Goal: Information Seeking & Learning: Learn about a topic

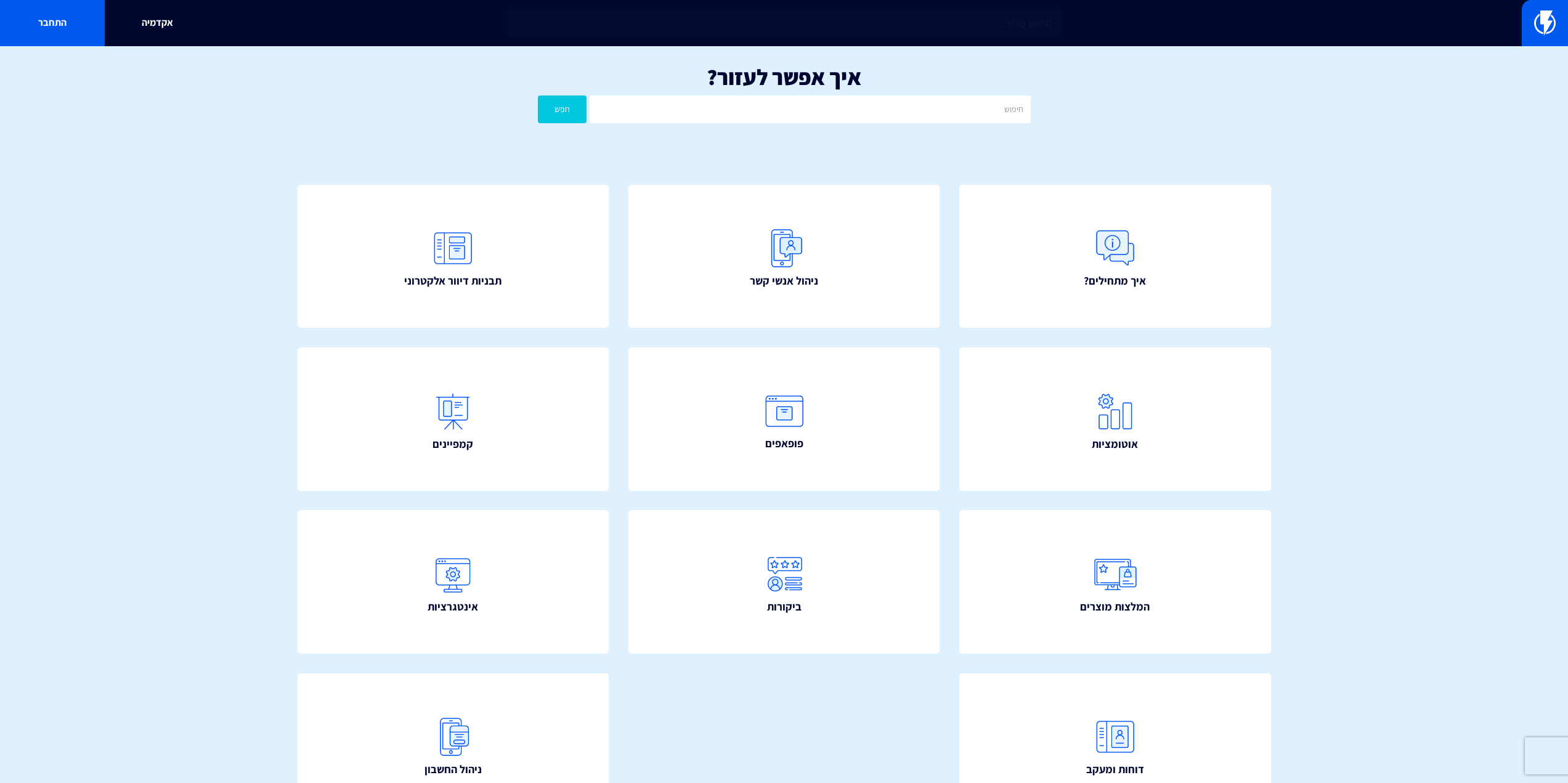
type input "ר"
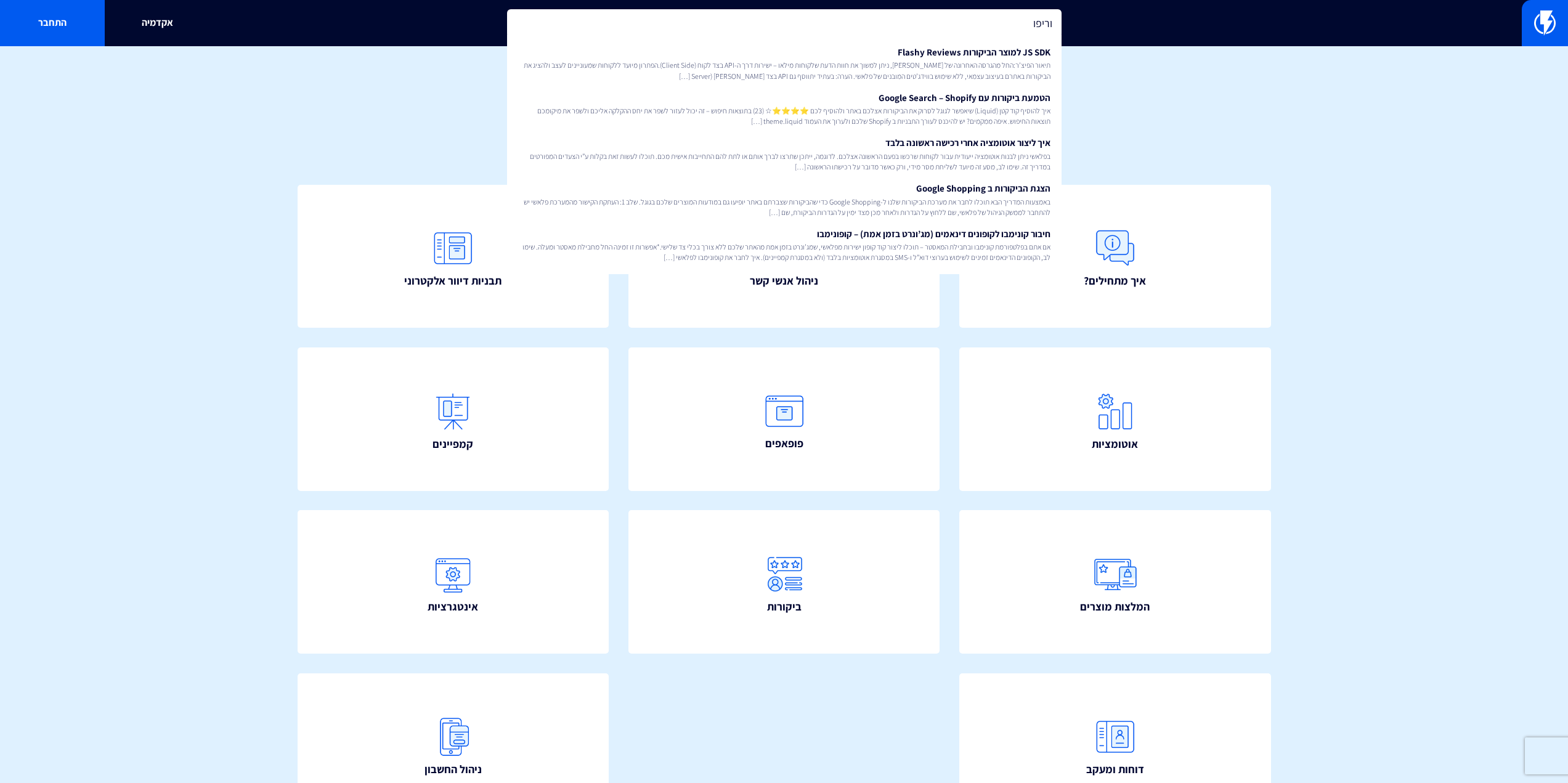
type input "וריפון"
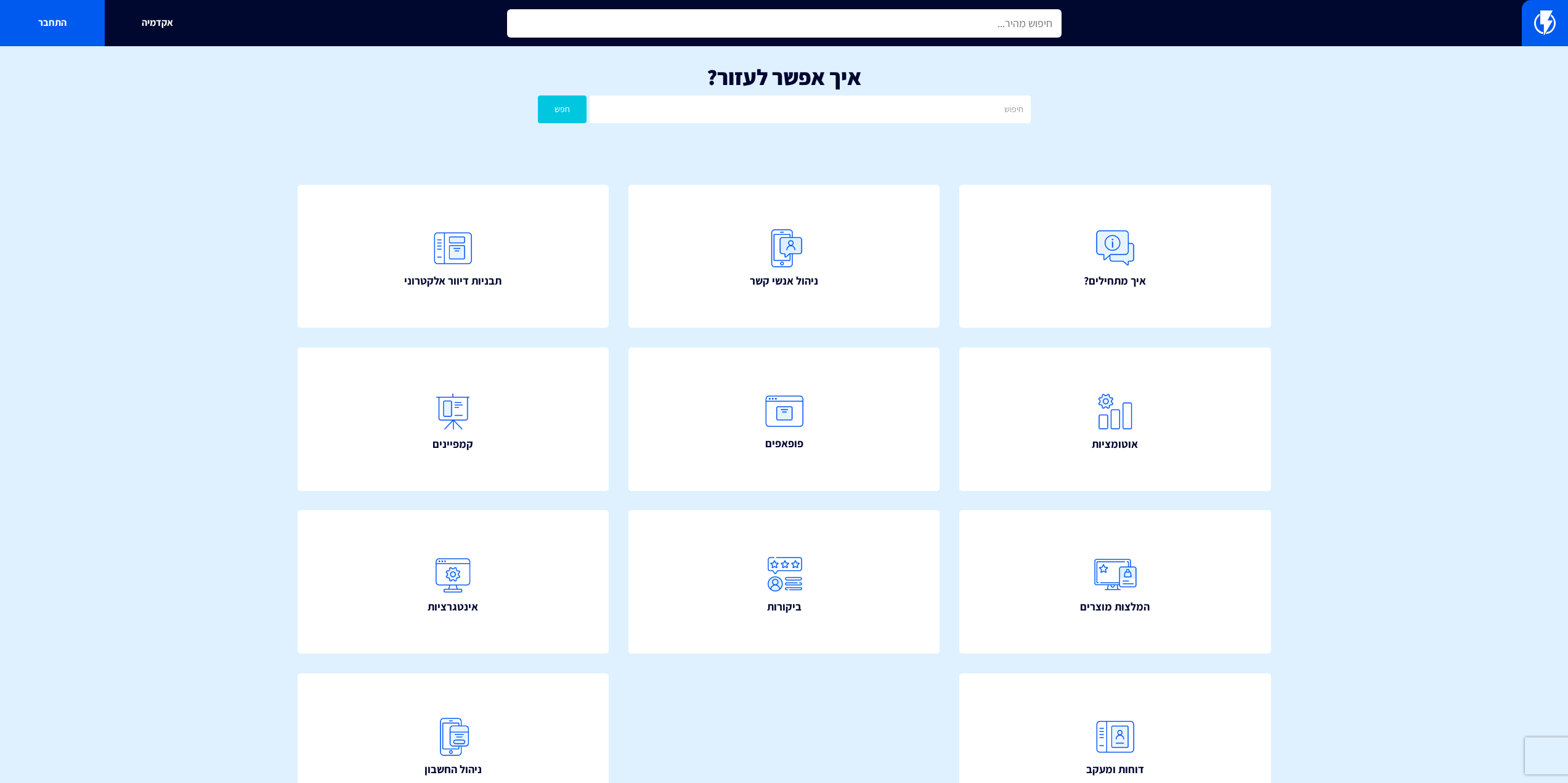
click at [640, 23] on input "text" at bounding box center [784, 23] width 554 height 28
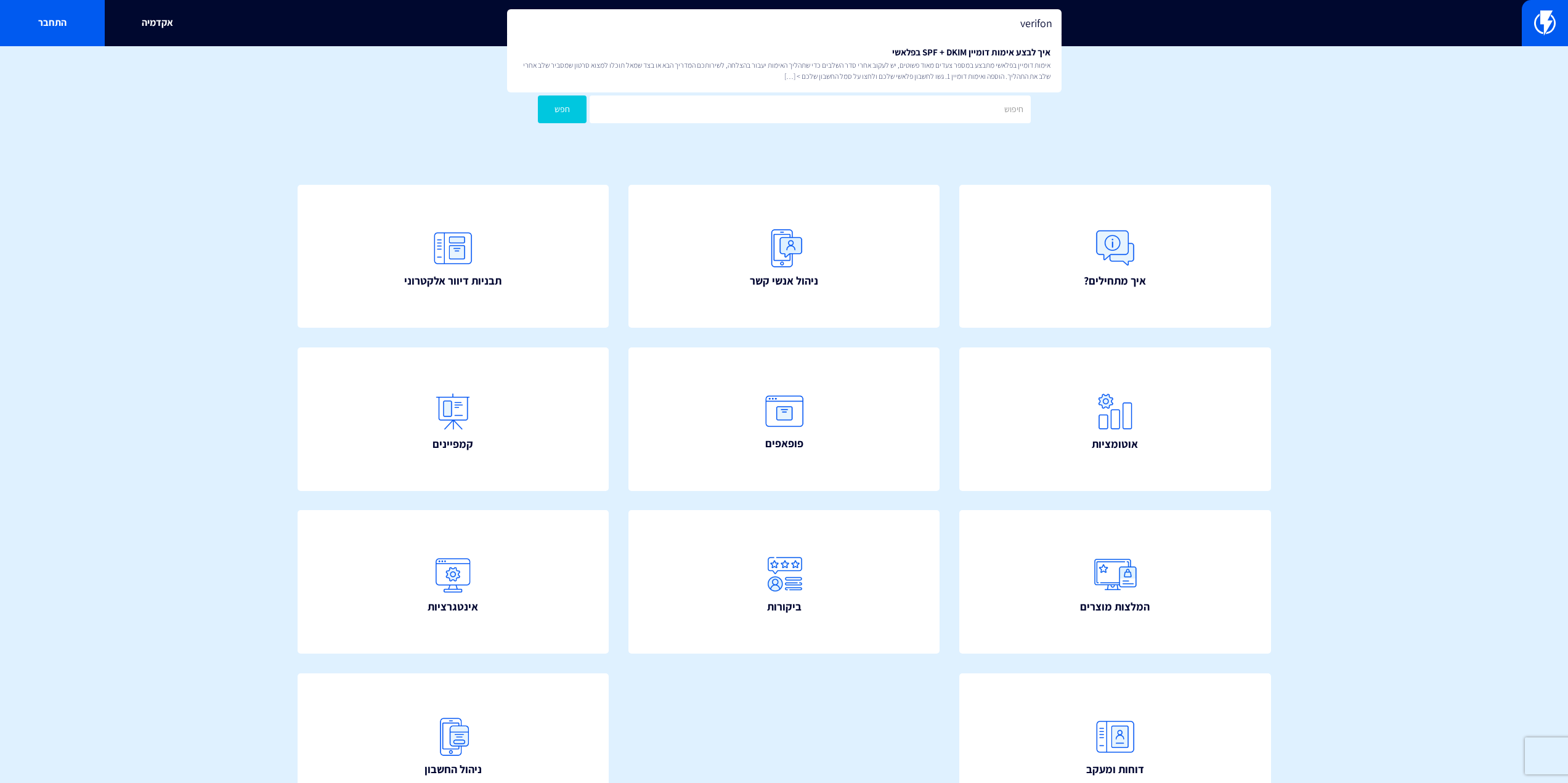
type input "verifone"
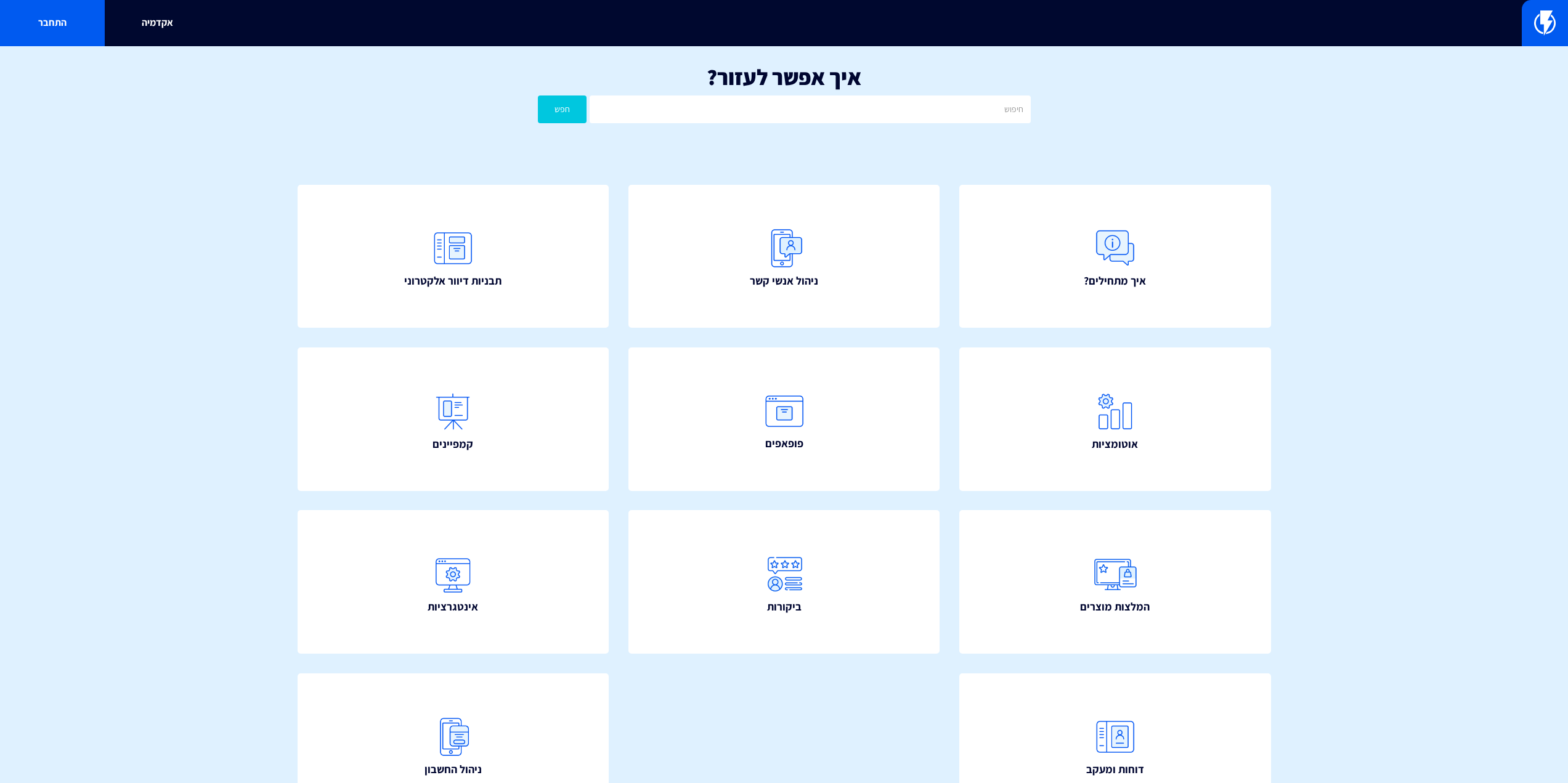
click at [0, 0] on input "text" at bounding box center [0, 0] width 0 height 0
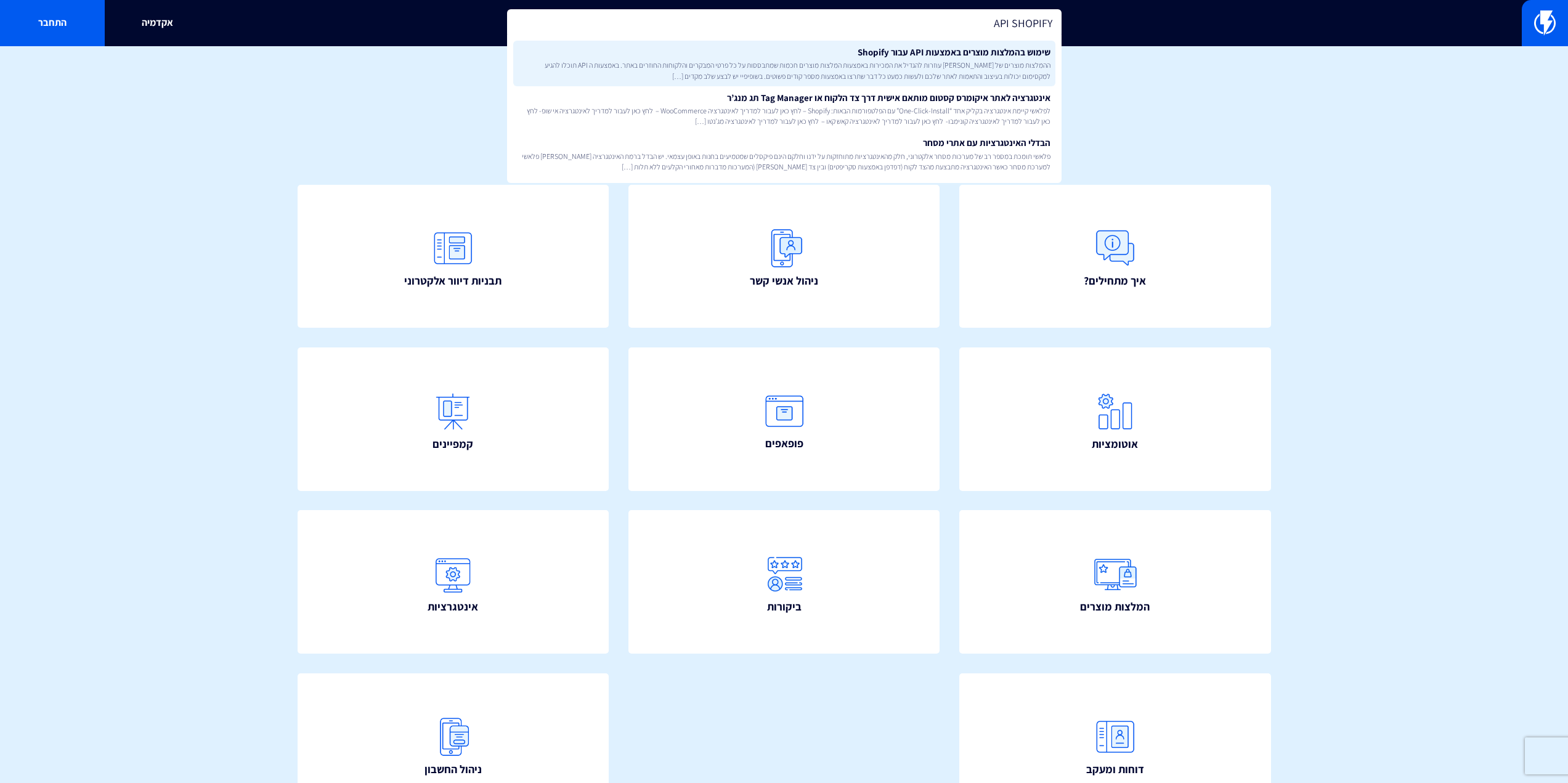
type input "API SHOPIFY"
click at [769, 47] on link "שימוש בהמלצות מוצרים באמצעות API עבור Shopify ההמלצות מוצרים של פלאשי עוזרות לה…" at bounding box center [784, 63] width 542 height 45
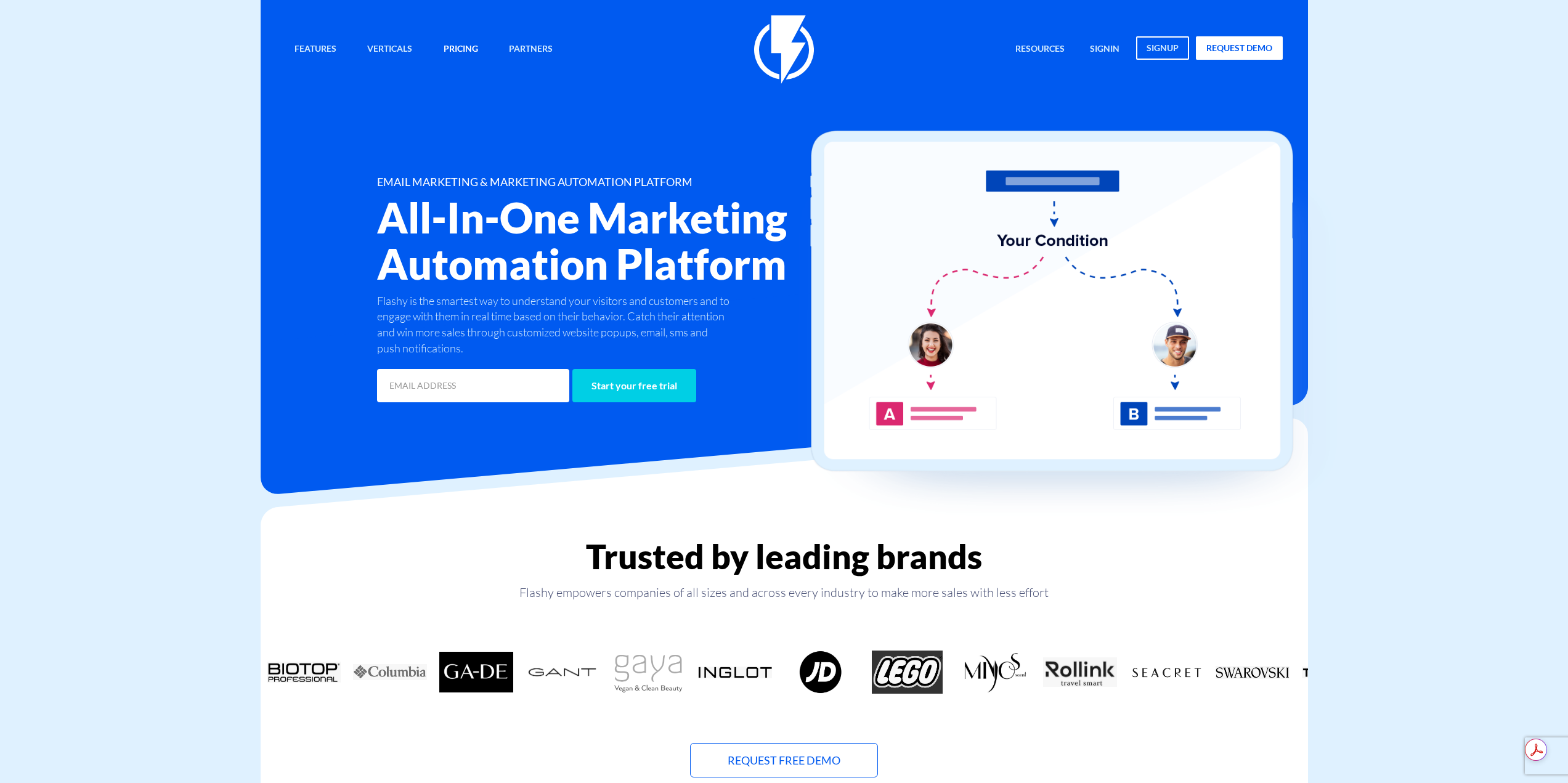
click at [458, 49] on link "Pricing" at bounding box center [461, 49] width 53 height 27
